Goal: Information Seeking & Learning: Learn about a topic

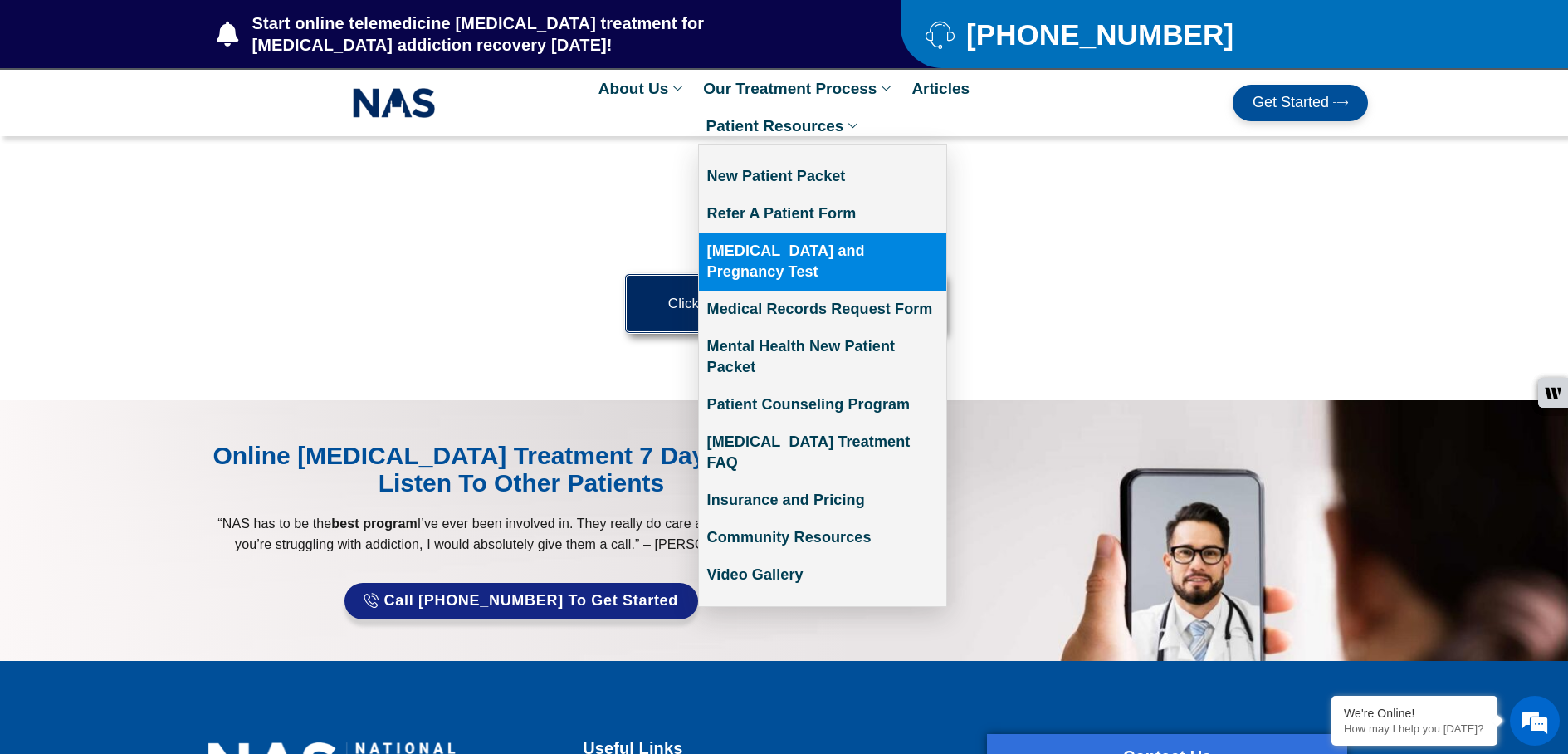
click at [837, 243] on link "[MEDICAL_DATA] and Pregnancy Test" at bounding box center [822, 261] width 247 height 58
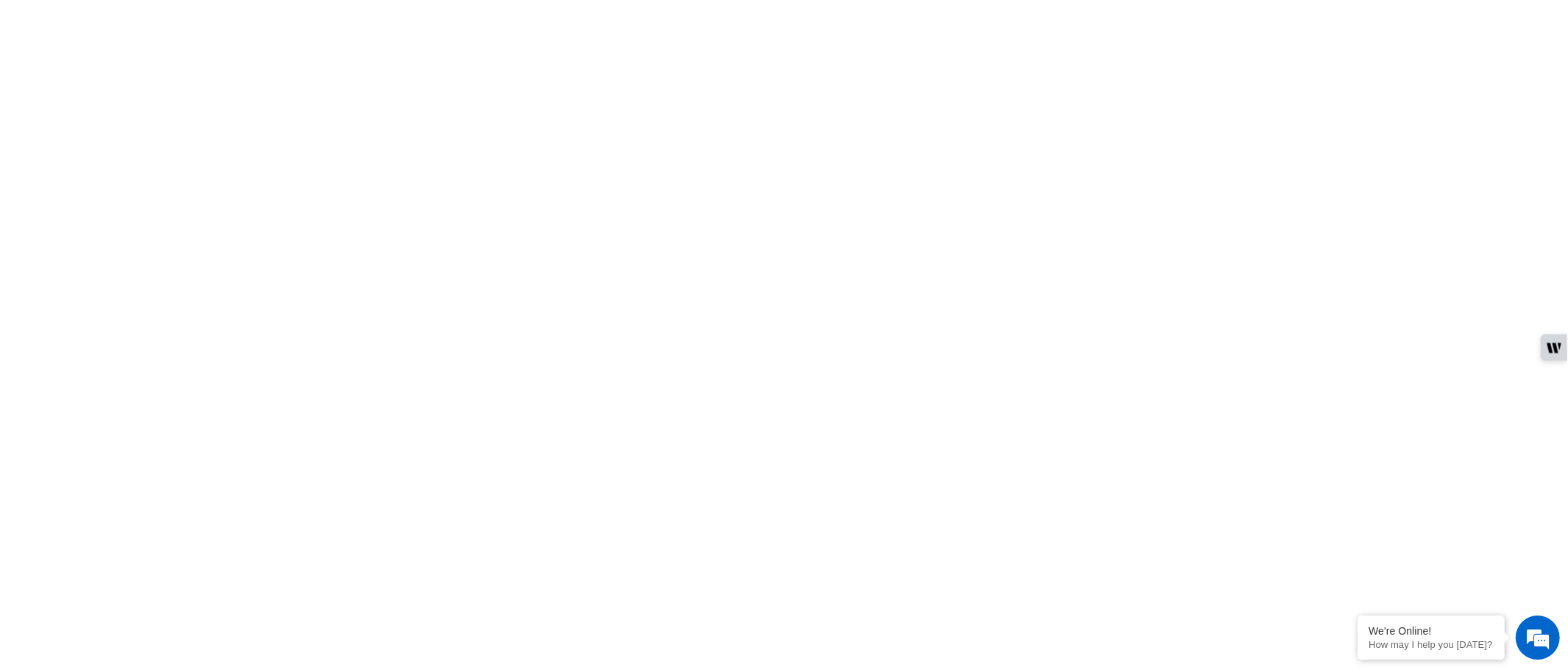
scroll to position [735, 0]
click at [1338, 409] on section at bounding box center [783, 223] width 1567 height 1222
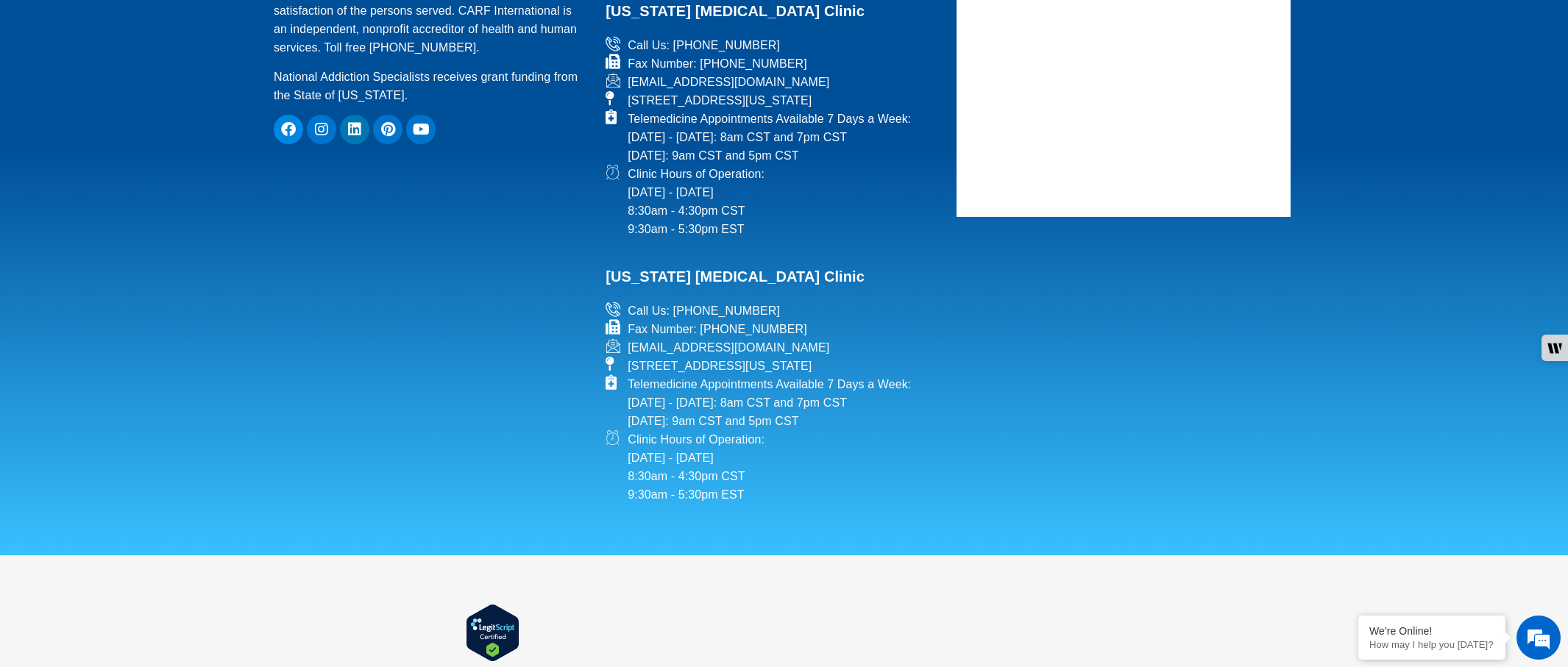
scroll to position [2490, 0]
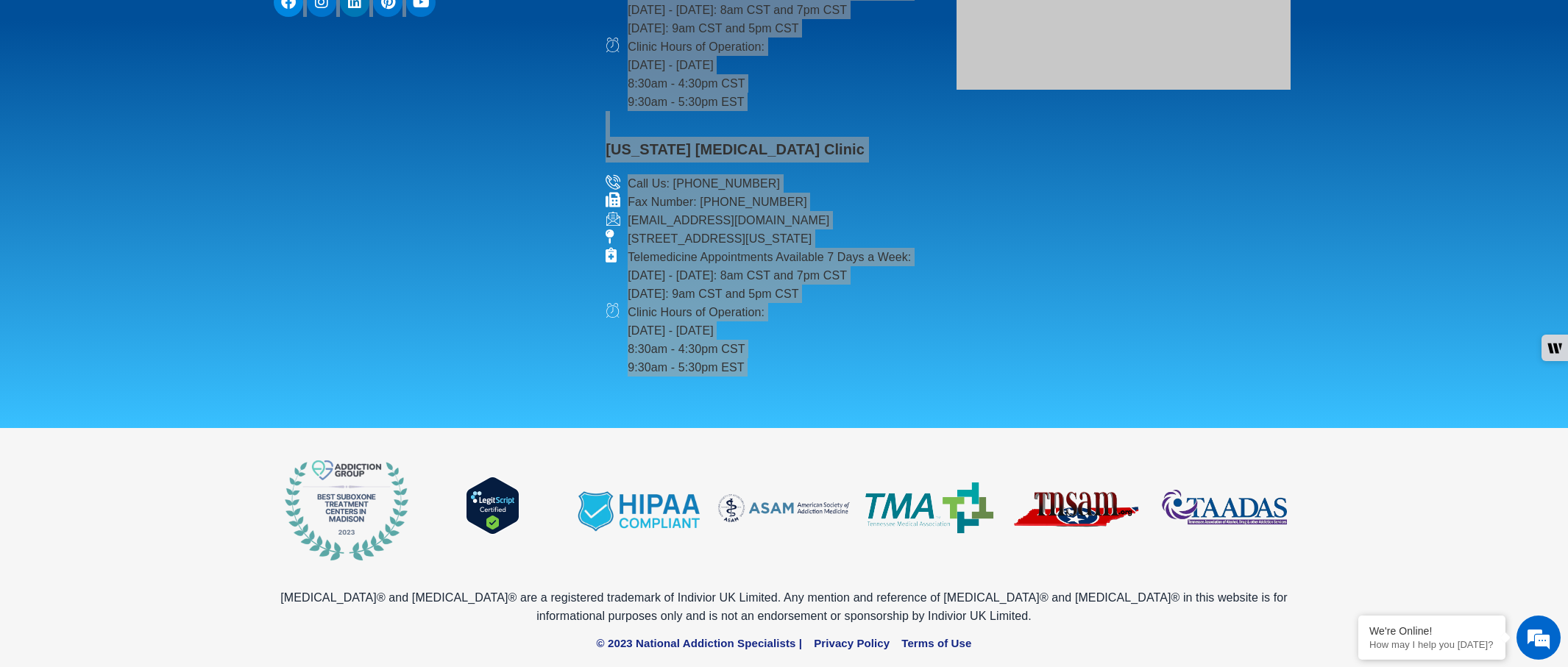
drag, startPoint x: 26, startPoint y: 381, endPoint x: -196, endPoint y: 467, distance: 238.1
click at [707, 346] on span "Clinic Hours of Operation: [DATE] - [DATE] 8:30am - 4:30pm CST 9:30am - 5:30pm …" at bounding box center [694, 340] width 140 height 74
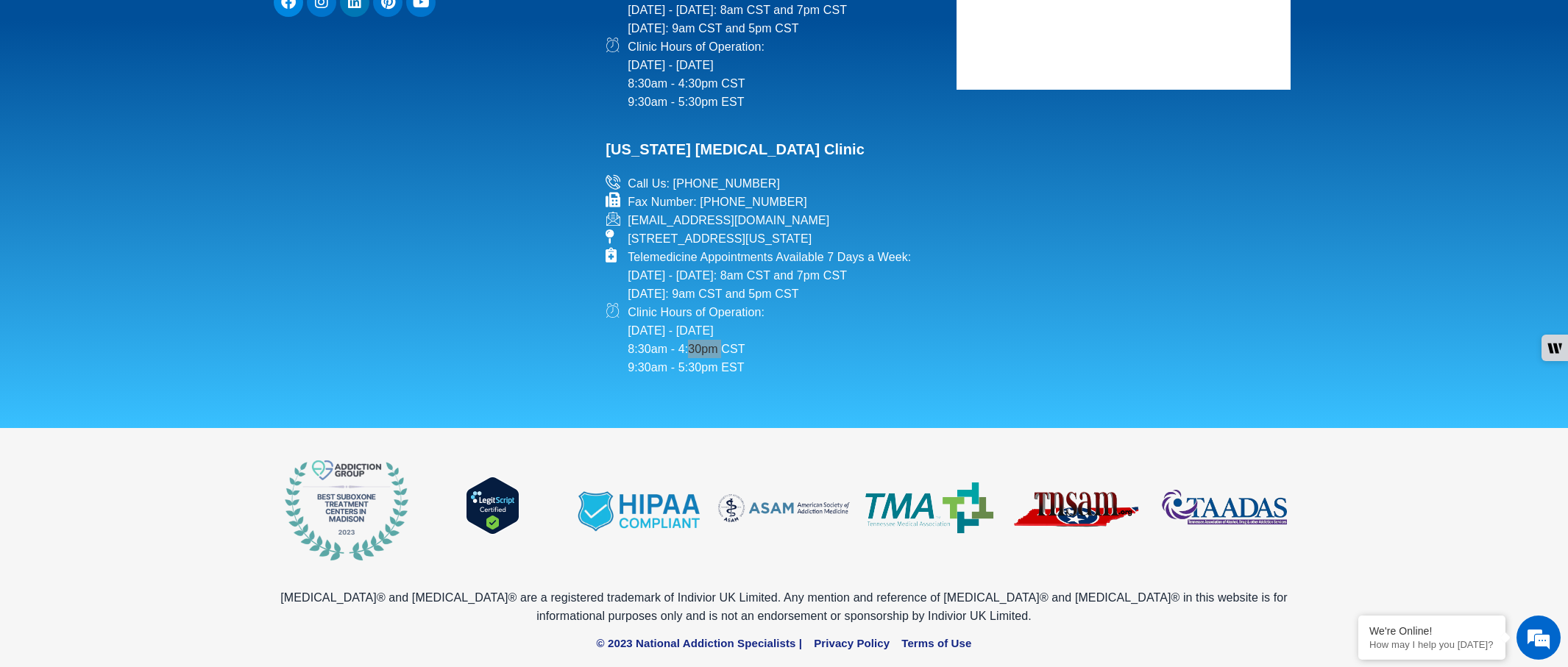
click at [707, 346] on span "Clinic Hours of Operation: [DATE] - [DATE] 8:30am - 4:30pm CST 9:30am - 5:30pm …" at bounding box center [694, 340] width 140 height 74
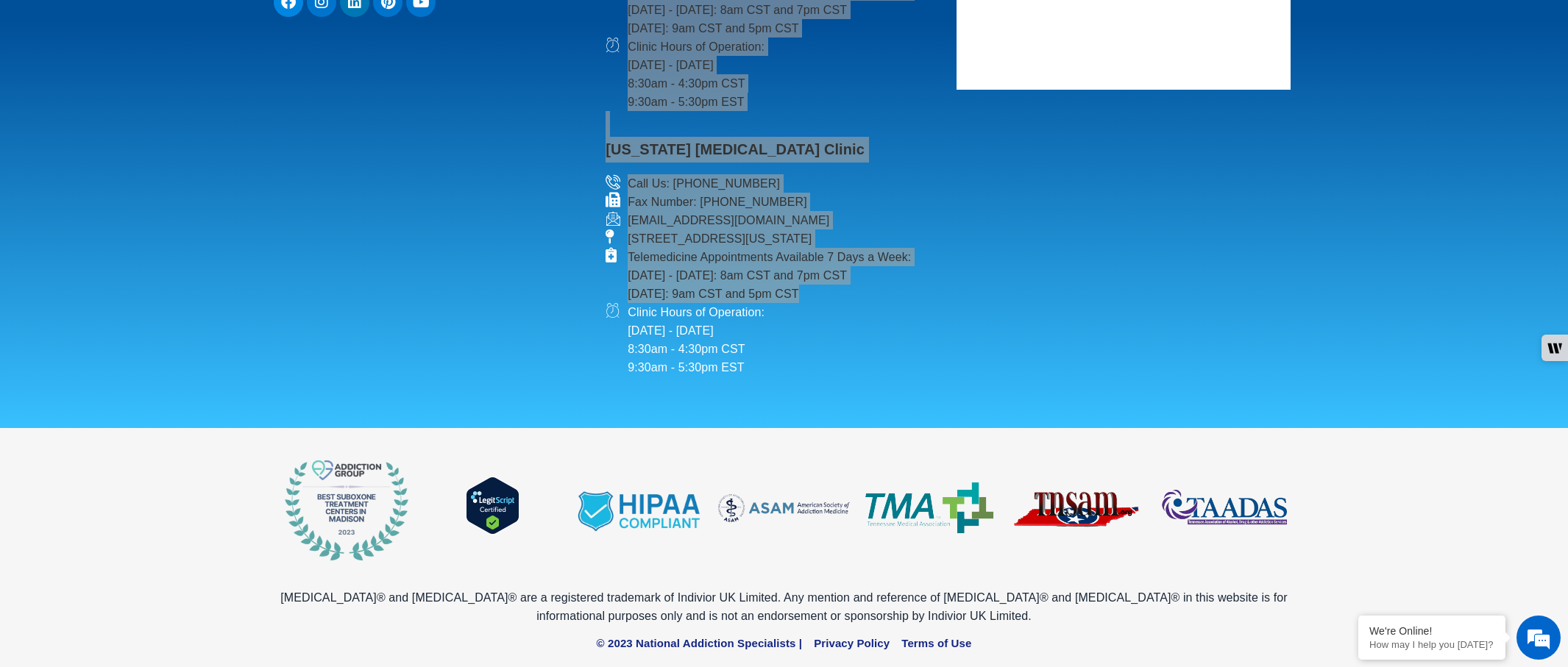
drag, startPoint x: 607, startPoint y: 317, endPoint x: 554, endPoint y: 321, distance: 53.2
click at [554, 321] on div "CARF International accreditation demonstrates a program’s quality, transparency…" at bounding box center [783, 23] width 1035 height 722
drag, startPoint x: 433, startPoint y: 181, endPoint x: 424, endPoint y: 170, distance: 14.2
